Goal: Communication & Community: Share content

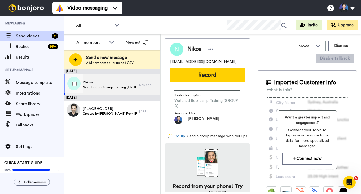
click at [146, 91] on div "Nikos Watched Bootcamp Training (GROUP A) 5 hr. ago" at bounding box center [112, 84] width 97 height 21
drag, startPoint x: 205, startPoint y: 74, endPoint x: 203, endPoint y: 80, distance: 6.0
click at [205, 74] on button "Record" at bounding box center [207, 75] width 75 height 14
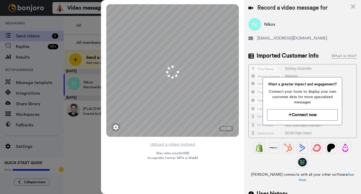
click at [212, 144] on div "Mirrored Redo 3 00:00 Upload a video instead Max video size: 500 MB Acceptable …" at bounding box center [172, 97] width 143 height 194
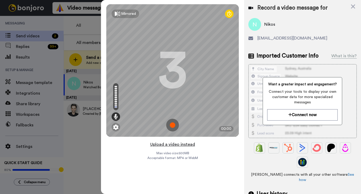
click at [177, 145] on button "Upload a video instead" at bounding box center [173, 144] width 48 height 7
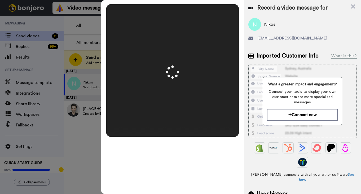
click at [210, 100] on video at bounding box center [172, 70] width 133 height 66
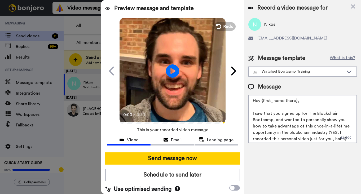
click at [180, 107] on video at bounding box center [173, 70] width 106 height 106
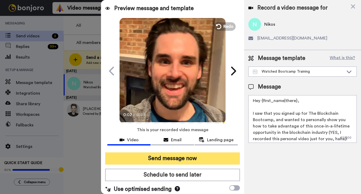
click at [206, 159] on button "Send message now" at bounding box center [172, 158] width 134 height 12
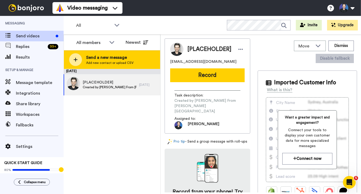
drag, startPoint x: 122, startPoint y: 128, endPoint x: 110, endPoint y: 62, distance: 66.9
click at [122, 128] on div "[DATE] [PLACEHOLDER] Created by [PERSON_NAME] [PERSON_NAME][GEOGRAPHIC_DATA] [D…" at bounding box center [112, 131] width 97 height 125
